Goal: Task Accomplishment & Management: Manage account settings

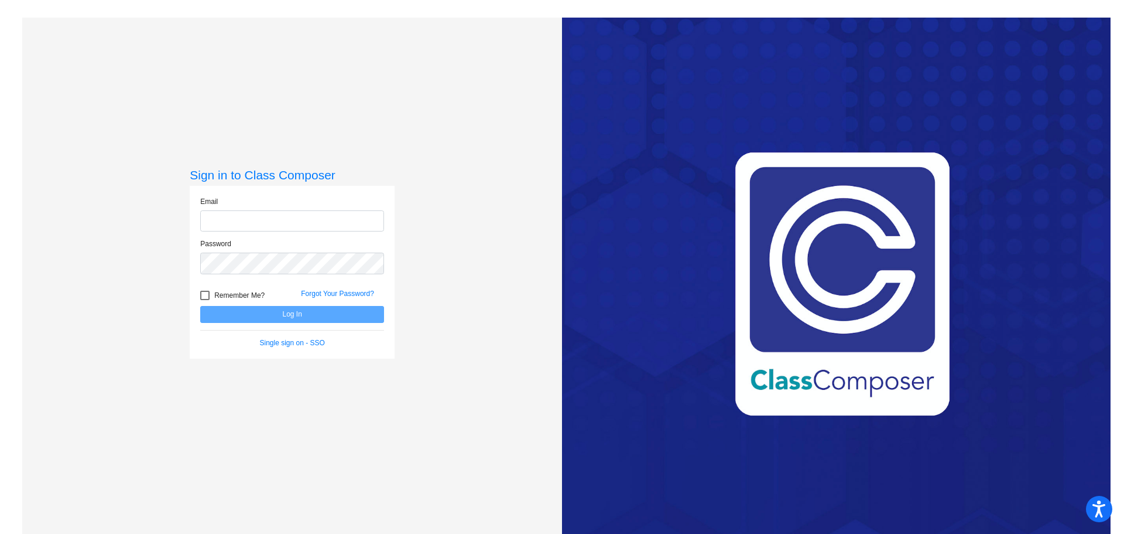
click at [213, 220] on input "email" at bounding box center [292, 221] width 184 height 22
type input "[EMAIL_ADDRESS][DOMAIN_NAME]"
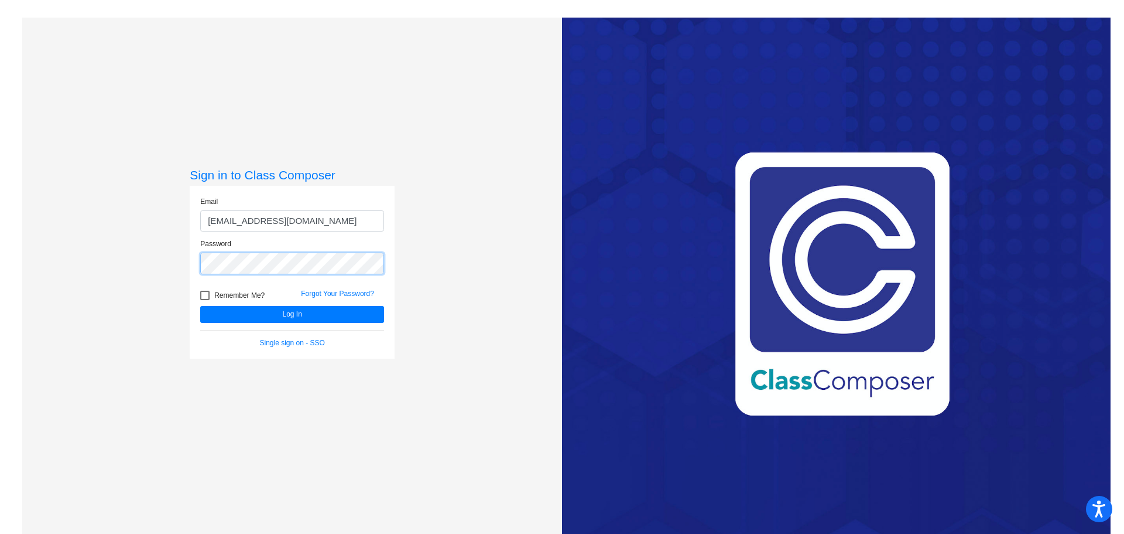
click at [200, 306] on button "Log In" at bounding box center [292, 314] width 184 height 17
click at [152, 261] on div "Sign in to Class Composer Email mkole@cvs.k12.mi.us Password Remember Me? Forgo…" at bounding box center [292, 285] width 540 height 534
click at [200, 306] on button "Log In" at bounding box center [292, 314] width 184 height 17
click at [186, 271] on div "Sign in to Class Composer Email mkole@cvs.k12.mi.us Password Remember Me? Forgo…" at bounding box center [292, 285] width 540 height 534
click at [200, 306] on button "Log In" at bounding box center [292, 314] width 184 height 17
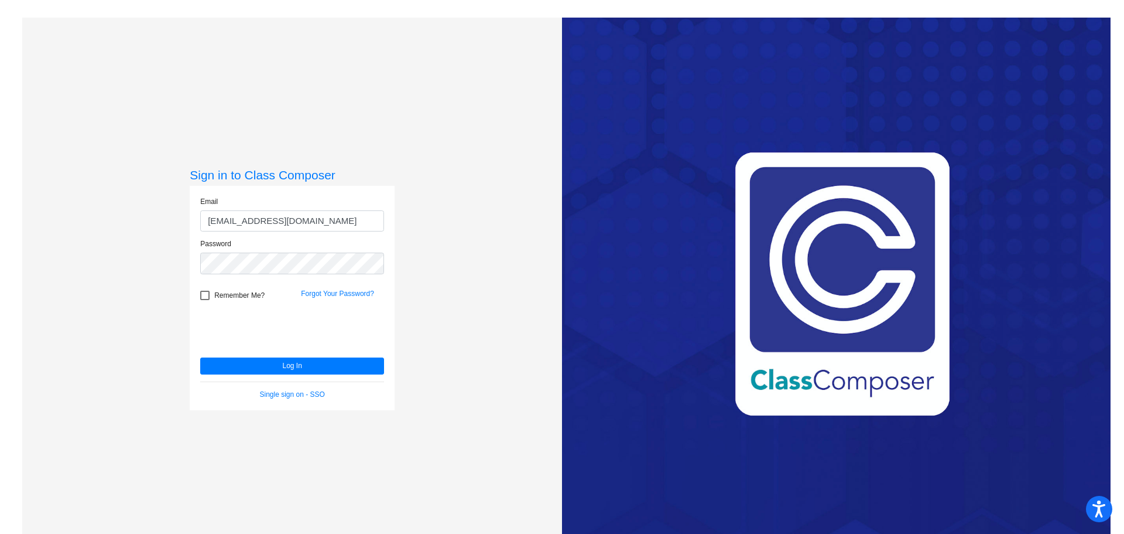
click at [340, 294] on link "Forgot Your Password?" at bounding box center [337, 293] width 73 height 8
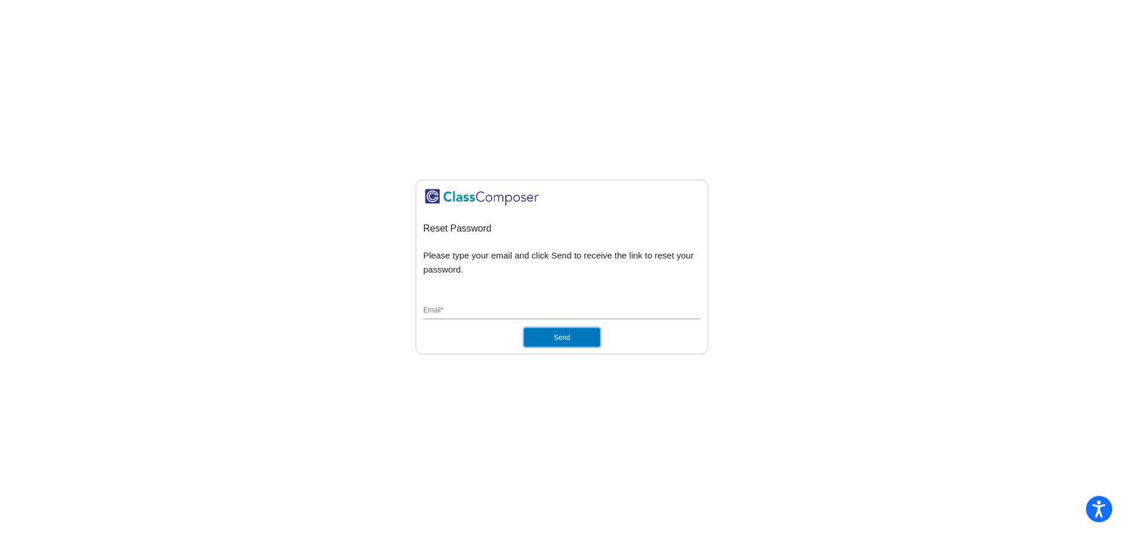
click at [558, 336] on button "Send" at bounding box center [562, 337] width 76 height 19
click at [513, 318] on div "Email *" at bounding box center [562, 308] width 278 height 22
type input "[EMAIL_ADDRESS][DOMAIN_NAME]"
click at [561, 339] on button "Send" at bounding box center [562, 337] width 76 height 19
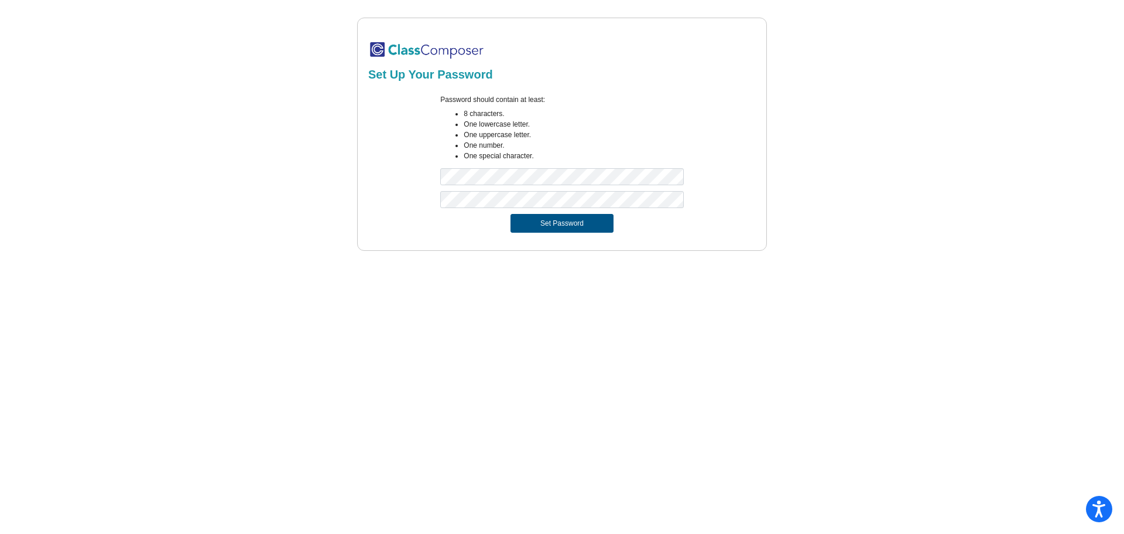
click at [563, 217] on button "Set Password" at bounding box center [562, 223] width 103 height 19
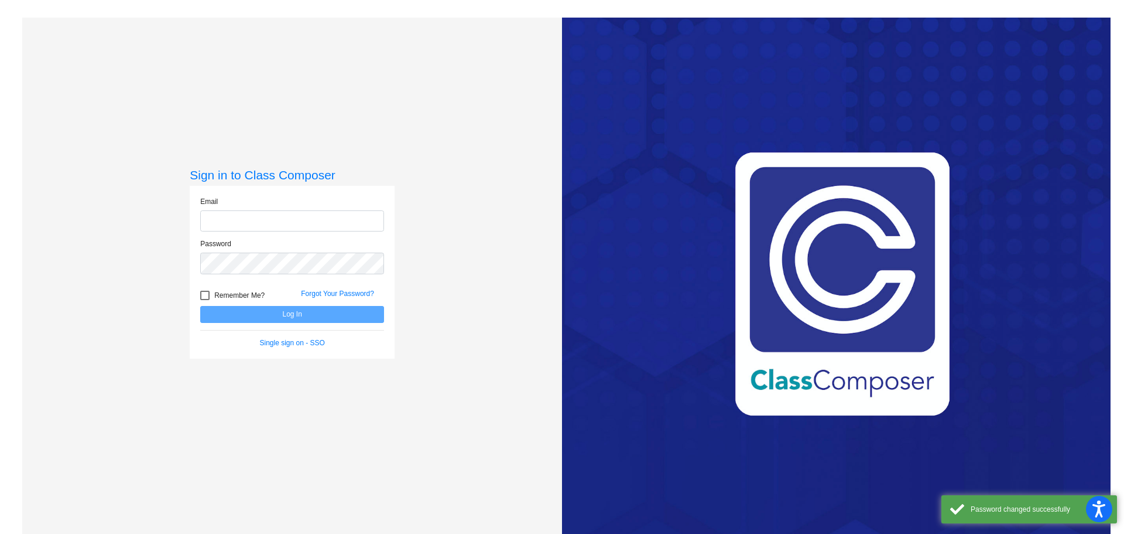
click at [336, 229] on input "email" at bounding box center [292, 221] width 184 height 22
type input "[EMAIL_ADDRESS][DOMAIN_NAME]"
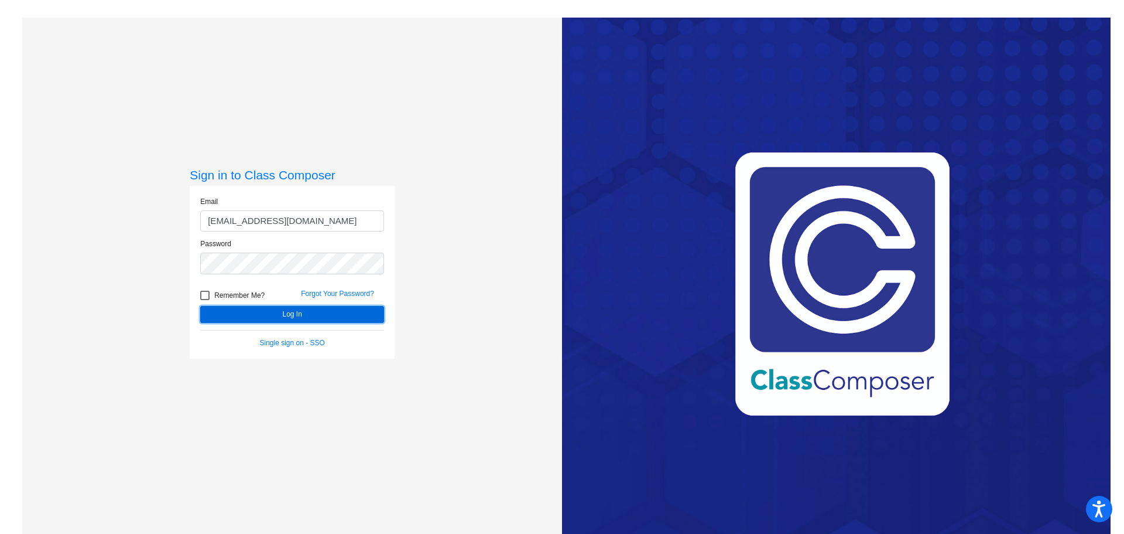
click at [286, 310] on button "Log In" at bounding box center [292, 314] width 184 height 17
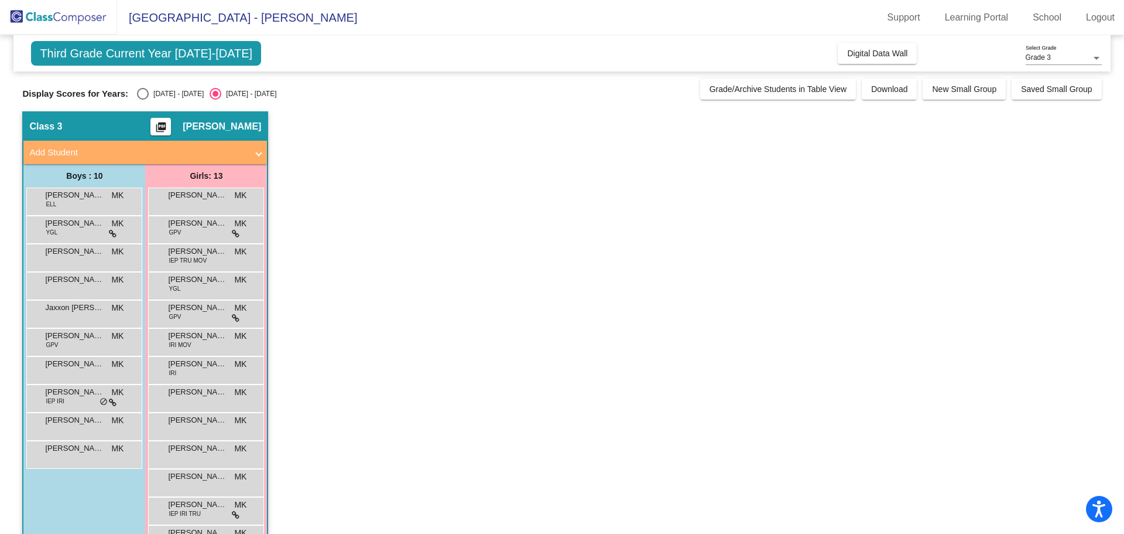
click at [148, 90] on div "Select an option" at bounding box center [143, 94] width 12 height 12
click at [143, 100] on input "[DATE] - [DATE]" at bounding box center [142, 100] width 1 height 1
radio input "true"
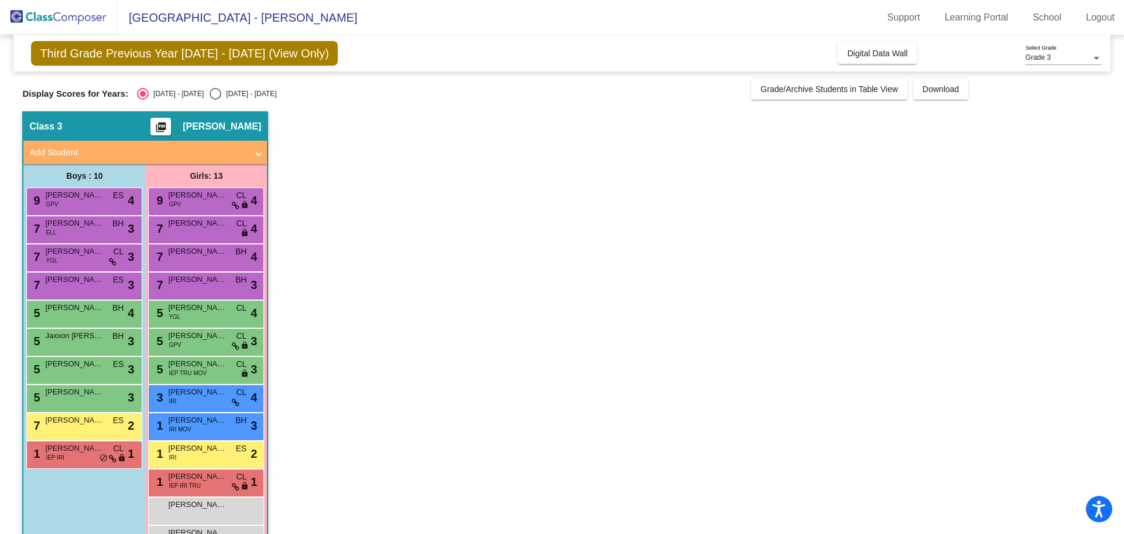
scroll to position [38, 0]
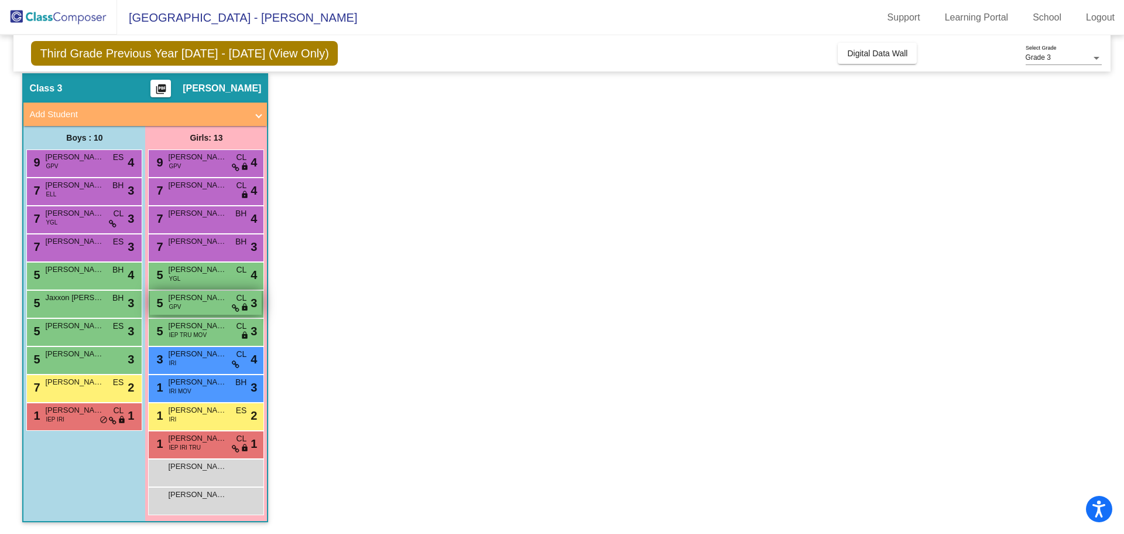
click at [209, 305] on div "5 [PERSON_NAME] GPV CL lock do_not_disturb_alt 3" at bounding box center [206, 302] width 112 height 24
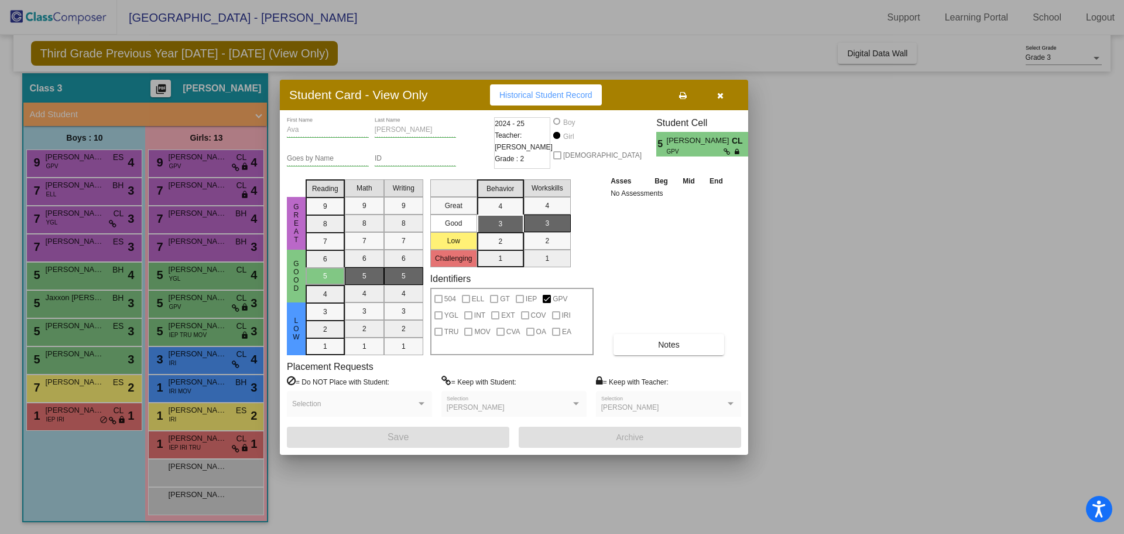
click at [204, 276] on div at bounding box center [562, 267] width 1124 height 534
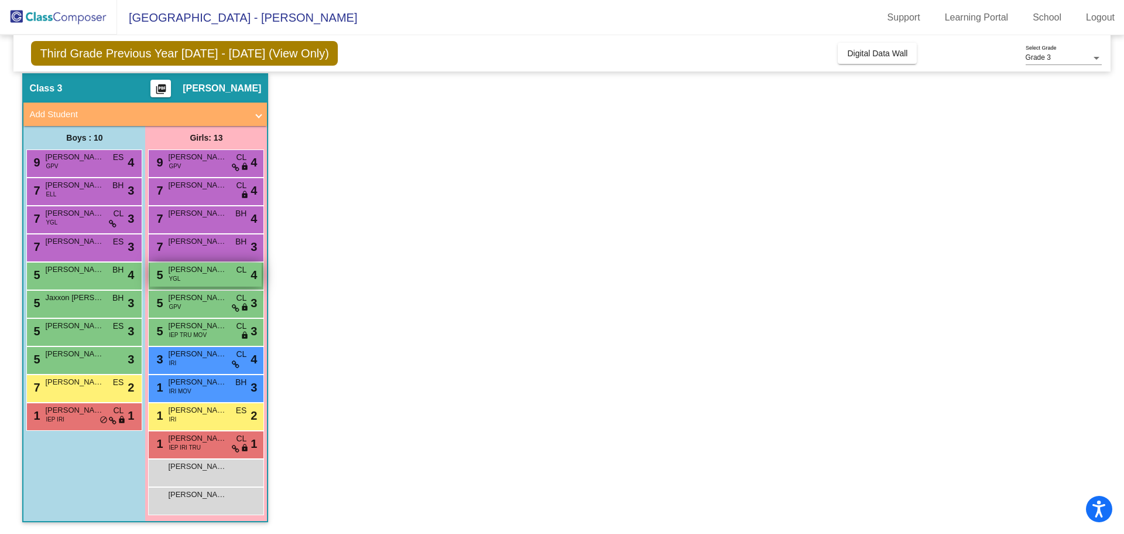
click at [204, 278] on div "5 [PERSON_NAME] YGL CL lock do_not_disturb_alt 4" at bounding box center [206, 274] width 112 height 24
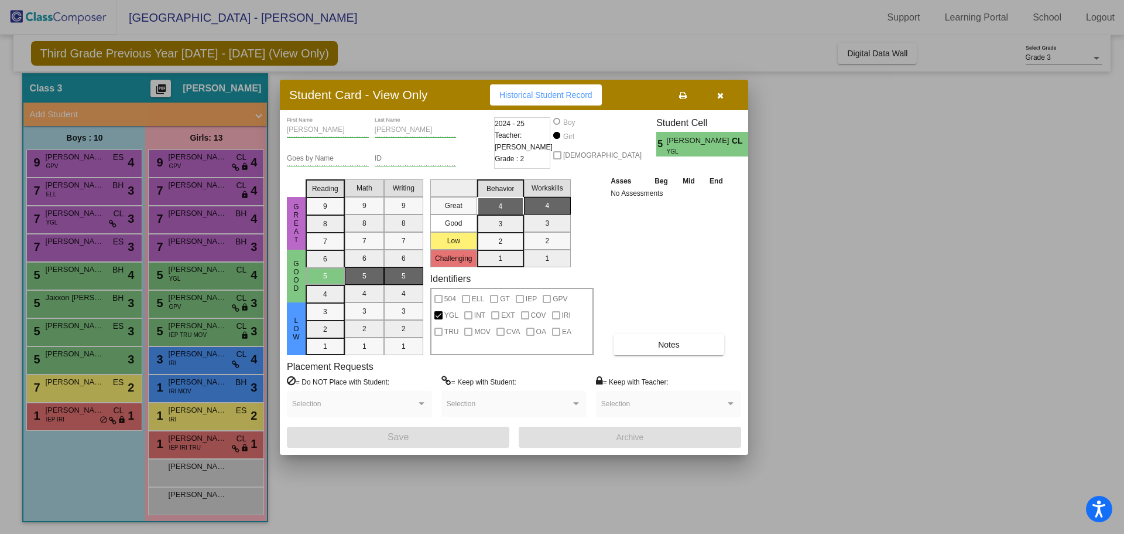
click at [208, 336] on div at bounding box center [562, 267] width 1124 height 534
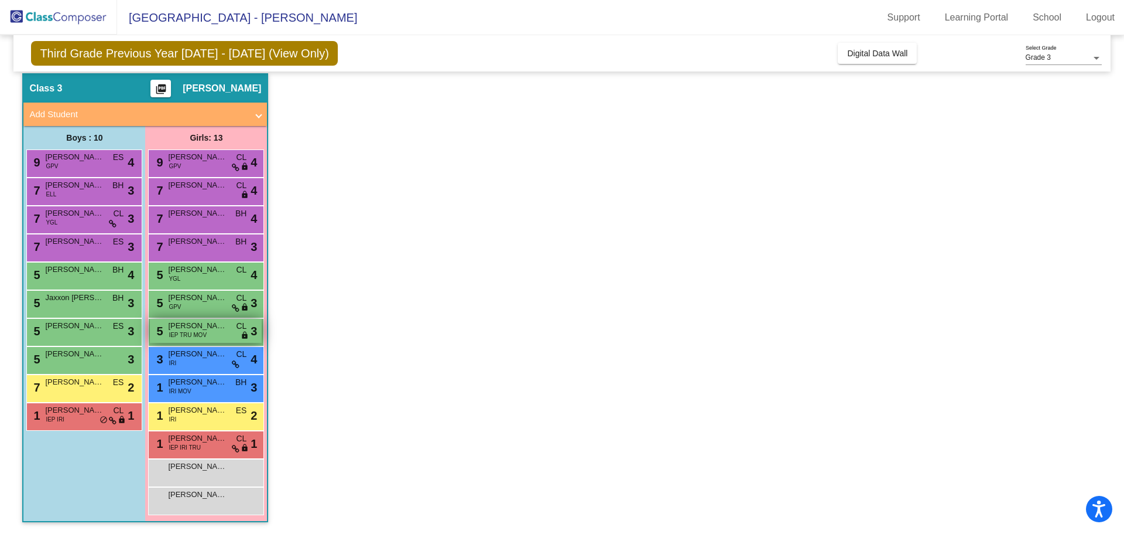
click at [214, 331] on div "5 [PERSON_NAME] IEP TRU MOV CL lock do_not_disturb_alt 3" at bounding box center [206, 331] width 112 height 24
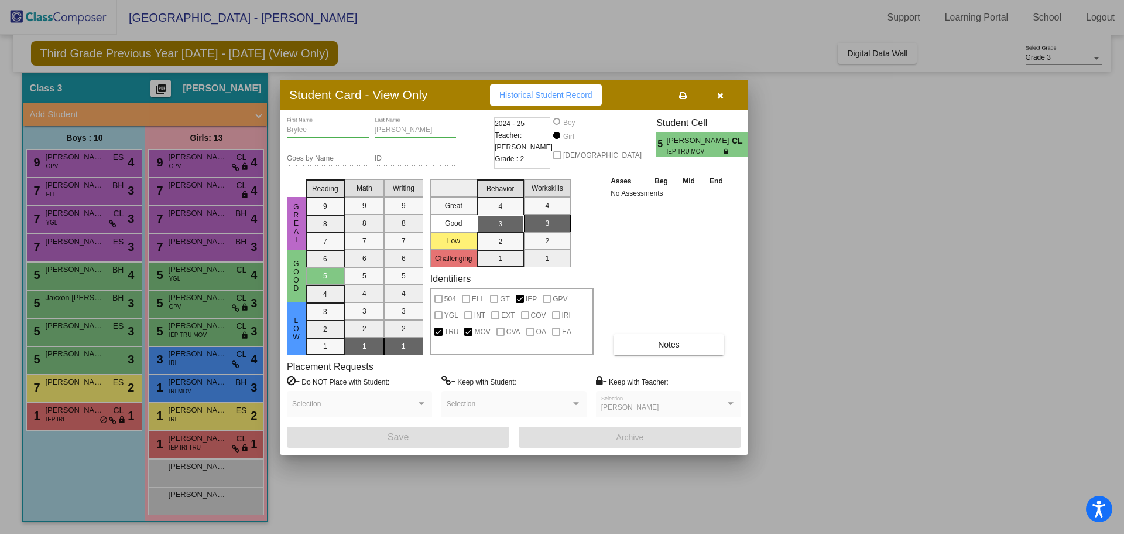
click at [225, 313] on div at bounding box center [562, 267] width 1124 height 534
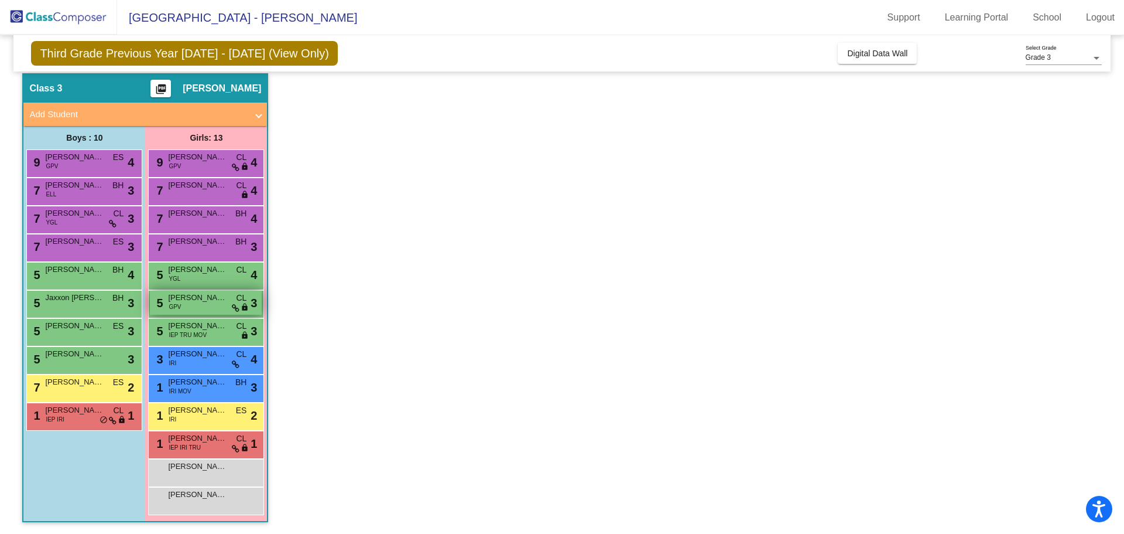
click at [223, 309] on div "5 [PERSON_NAME] GPV CL lock do_not_disturb_alt 3" at bounding box center [206, 302] width 112 height 24
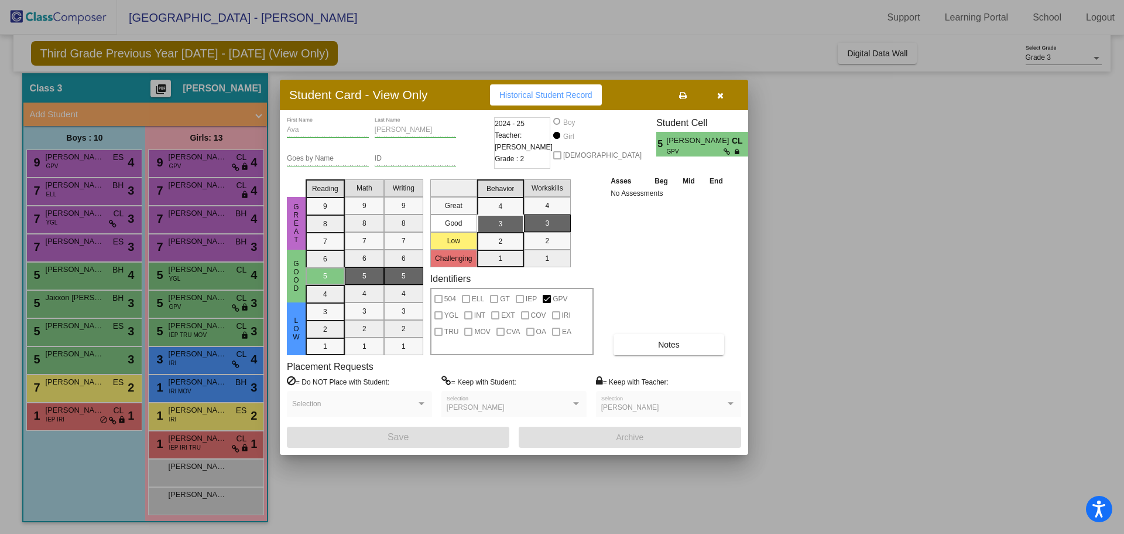
click at [97, 360] on div at bounding box center [562, 267] width 1124 height 534
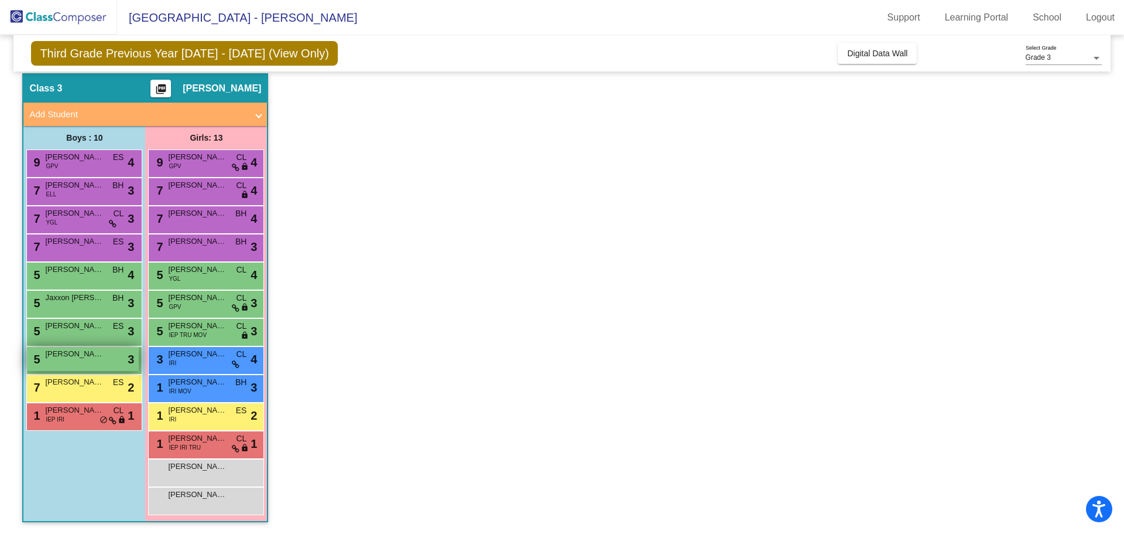
click at [101, 363] on div "5 [PERSON_NAME] lock do_not_disturb_alt 3" at bounding box center [83, 359] width 112 height 24
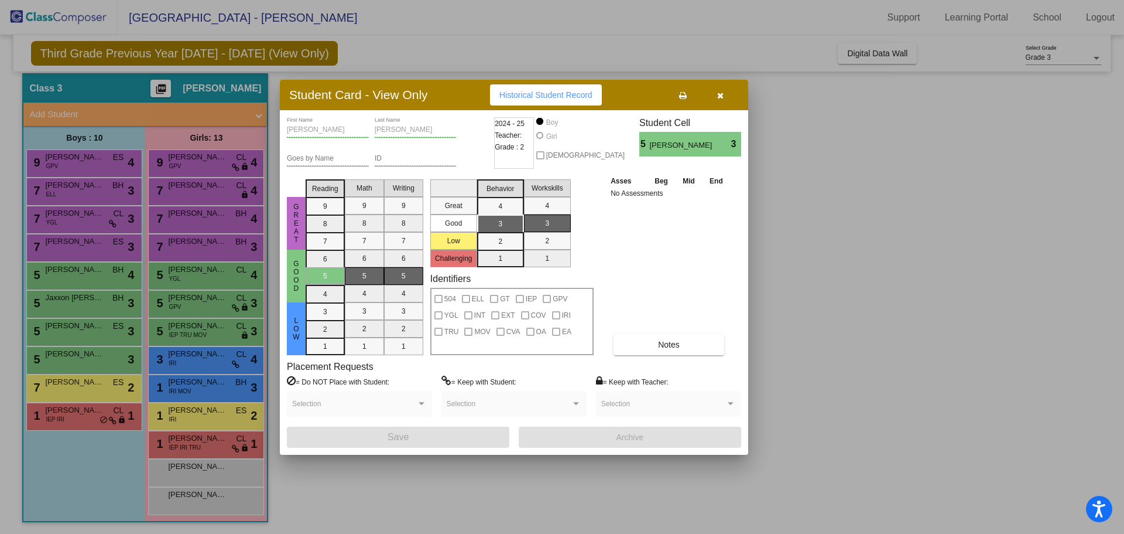
click at [117, 394] on div at bounding box center [562, 267] width 1124 height 534
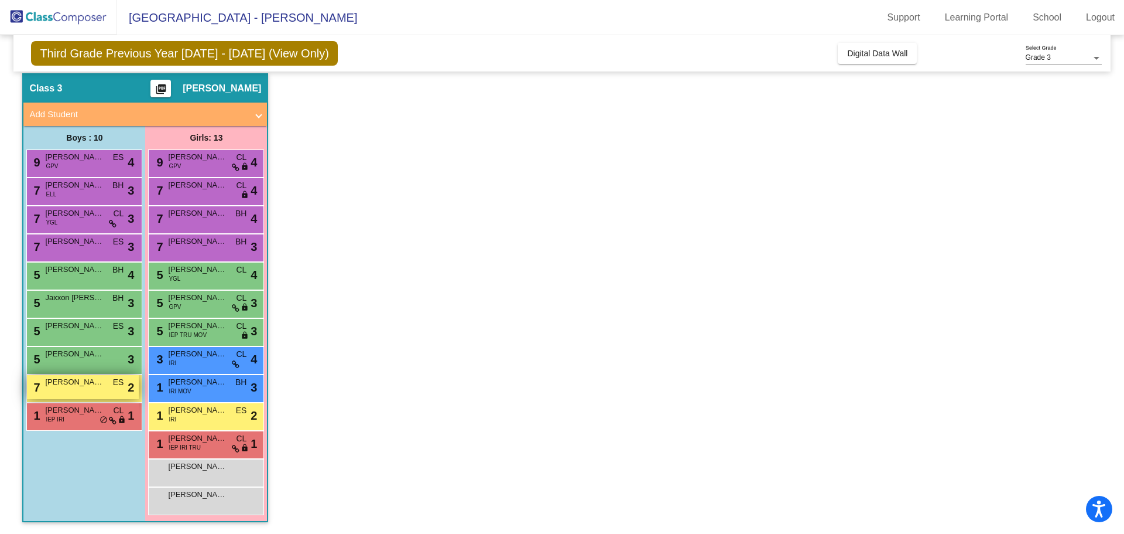
click at [112, 388] on div "7 [PERSON_NAME] ES lock do_not_disturb_alt 2" at bounding box center [83, 387] width 112 height 24
